Goal: Navigation & Orientation: Go to known website

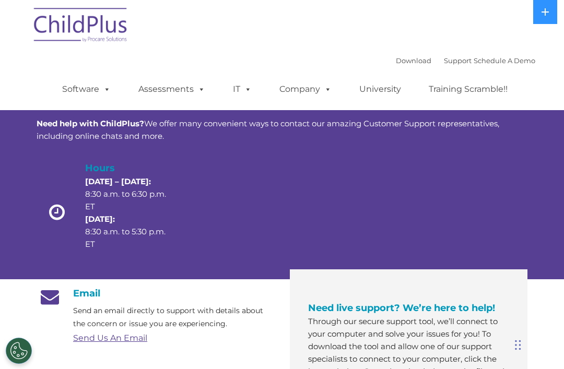
click at [82, 31] on img at bounding box center [81, 27] width 105 height 52
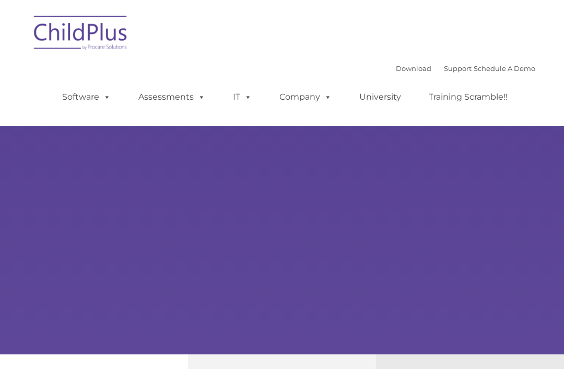
type input ""
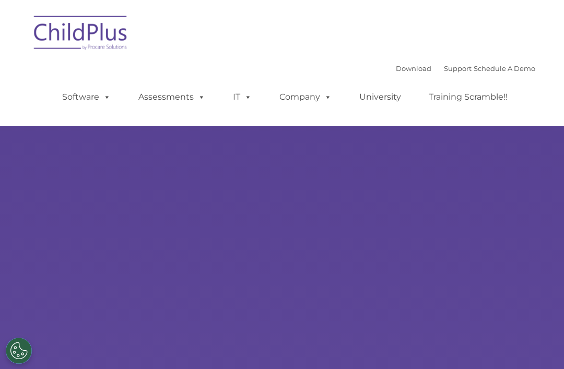
select select "MEDIUM"
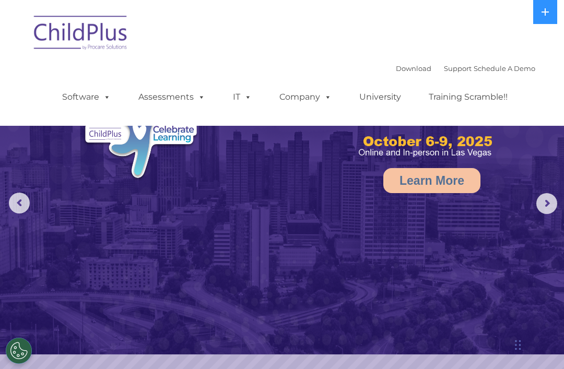
click at [107, 101] on span at bounding box center [104, 97] width 11 height 10
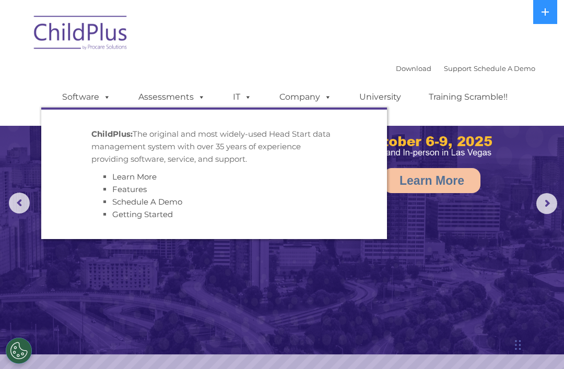
click at [198, 95] on span at bounding box center [199, 97] width 11 height 10
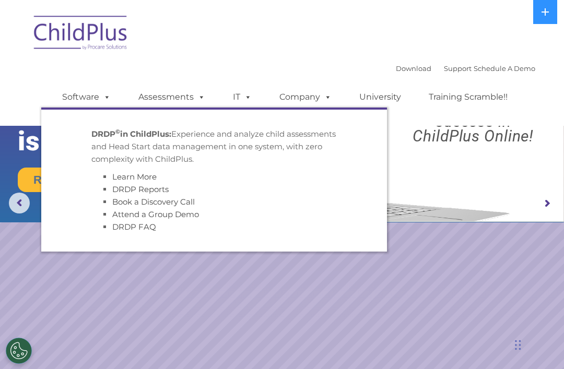
click at [244, 97] on span at bounding box center [245, 97] width 11 height 10
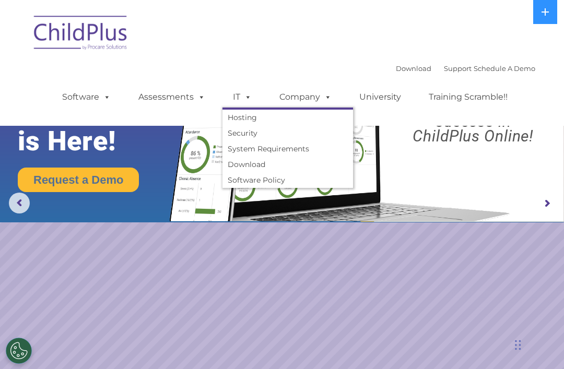
click at [326, 92] on span at bounding box center [325, 97] width 11 height 10
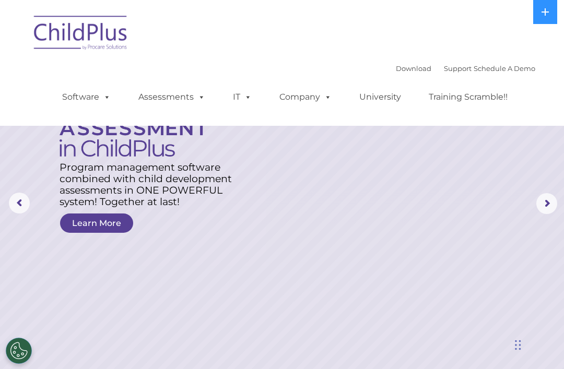
click at [549, 108] on nav "Download Support | Schedule A Demo  MENU MENU Software ChildPlus: The original…" at bounding box center [282, 63] width 564 height 126
click at [542, 200] on rs-arrow at bounding box center [547, 203] width 21 height 21
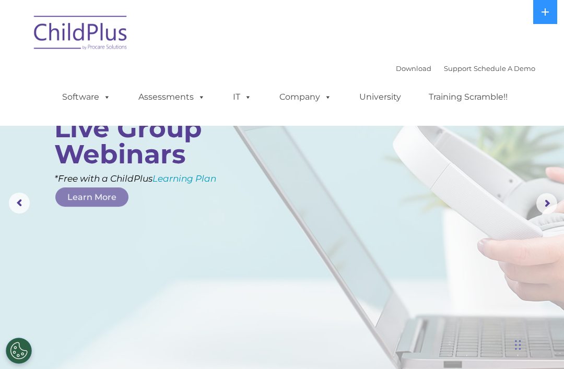
click at [542, 200] on rs-arrow at bounding box center [547, 203] width 21 height 21
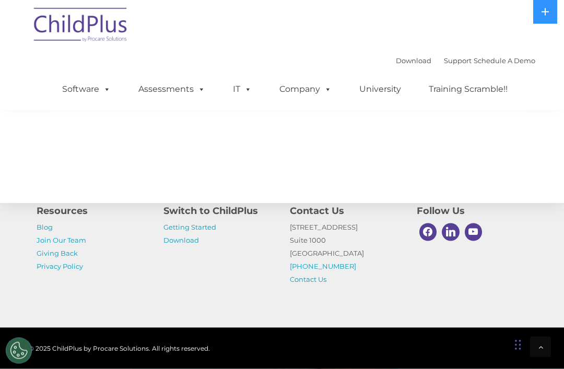
scroll to position [1252, 0]
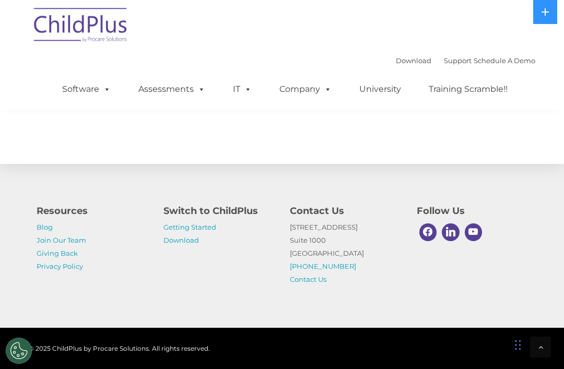
click at [548, 14] on icon at bounding box center [545, 12] width 8 height 8
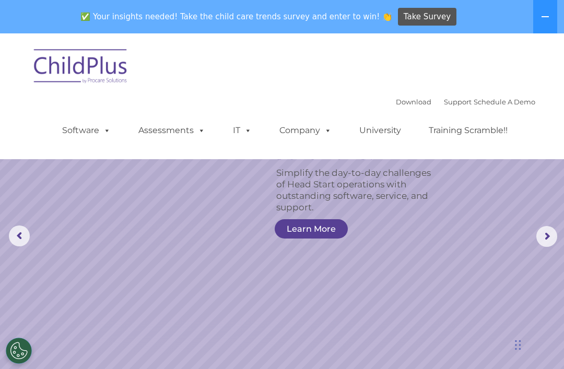
scroll to position [0, 0]
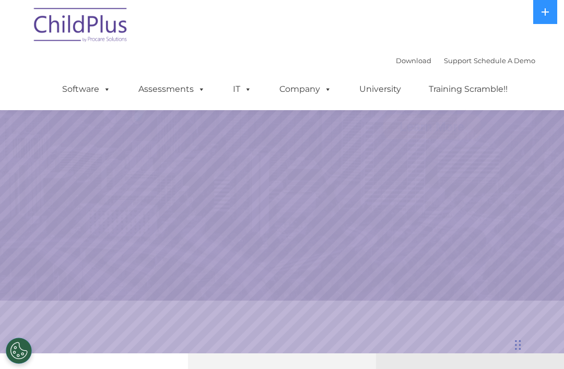
scroll to position [54, 0]
select select "MEDIUM"
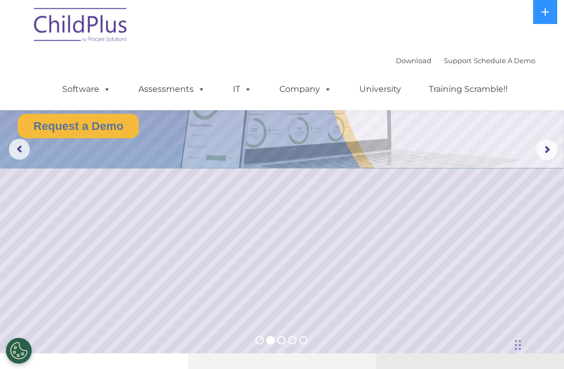
scroll to position [0, 0]
